Goal: Find contact information: Find contact information

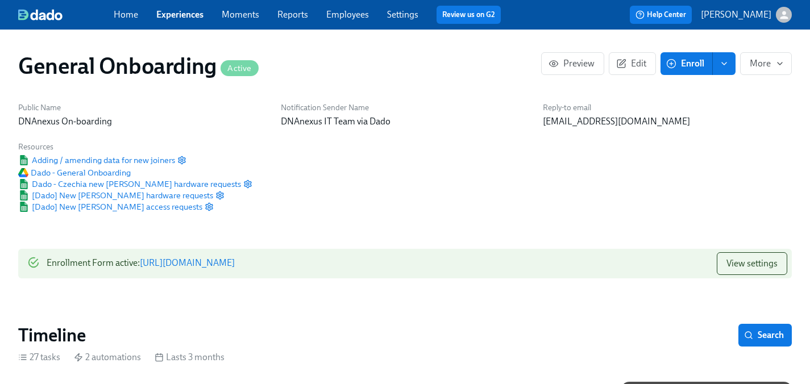
click at [551, 119] on p "[EMAIL_ADDRESS][DOMAIN_NAME]" at bounding box center [667, 121] width 249 height 13
click at [528, 160] on div "Public Name DNAnexus On-boarding Notification Sender Name DNAnexus IT Team via …" at bounding box center [404, 158] width 787 height 124
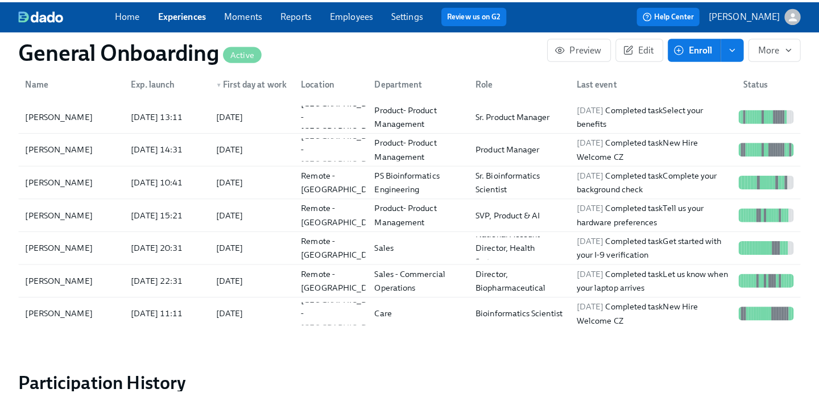
scroll to position [1221, 0]
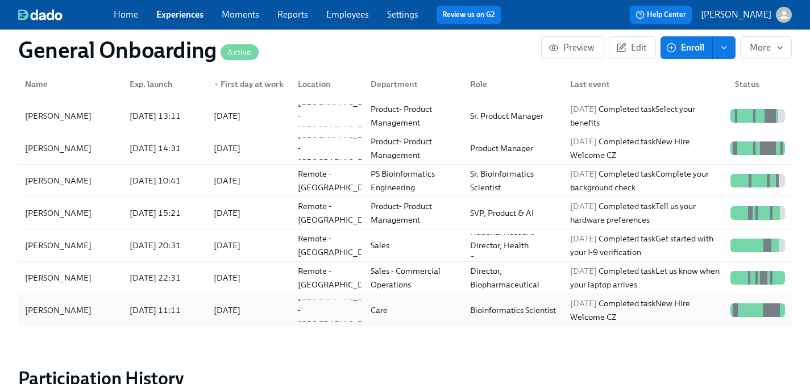
click at [515, 311] on div "Bioinformatics Scientist" at bounding box center [513, 311] width 95 height 14
